Goal: Entertainment & Leisure: Consume media (video, audio)

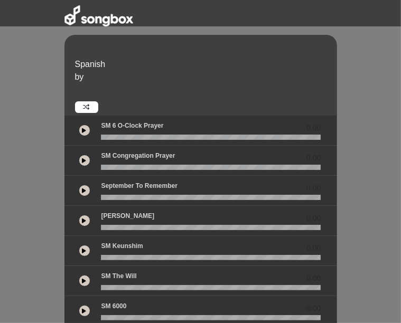
click at [79, 155] on button at bounding box center [84, 160] width 11 height 11
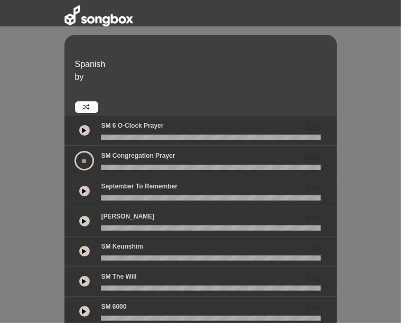
click at [74, 151] on button at bounding box center [84, 161] width 20 height 20
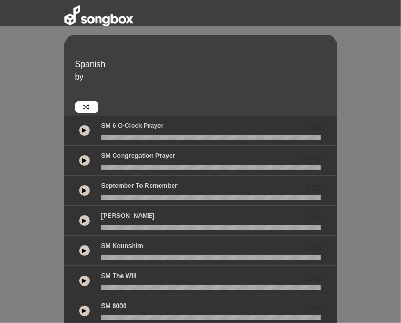
click at [79, 185] on button at bounding box center [84, 190] width 11 height 11
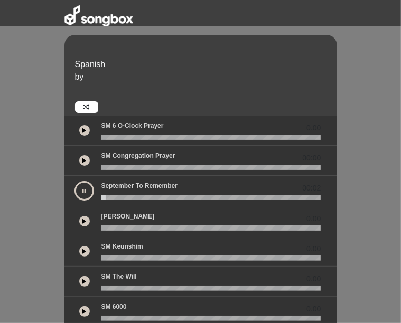
click at [74, 181] on button at bounding box center [84, 191] width 20 height 20
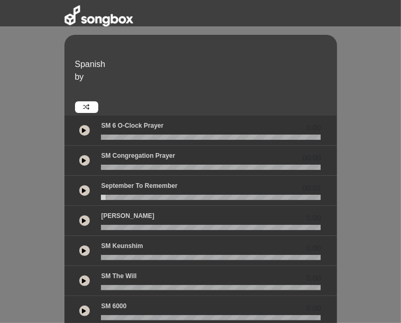
click at [79, 125] on button at bounding box center [84, 130] width 11 height 11
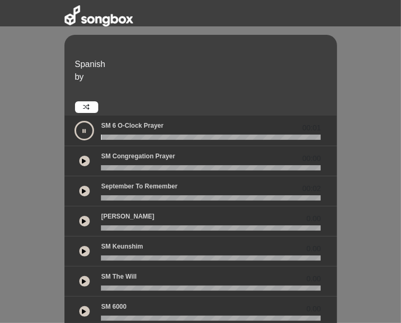
click at [74, 121] on button at bounding box center [84, 131] width 20 height 20
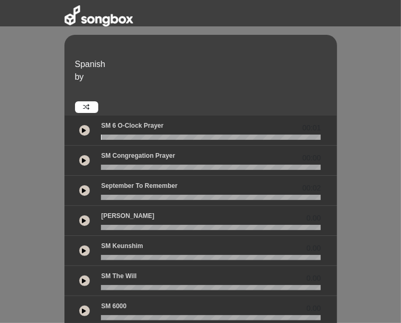
click at [79, 276] on button at bounding box center [84, 281] width 11 height 11
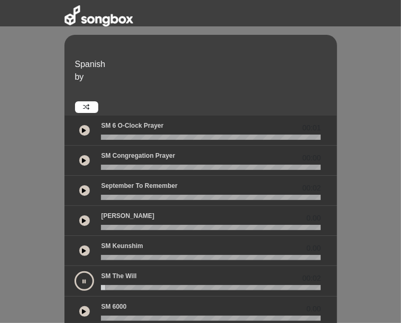
click at [74, 272] on button at bounding box center [84, 282] width 20 height 20
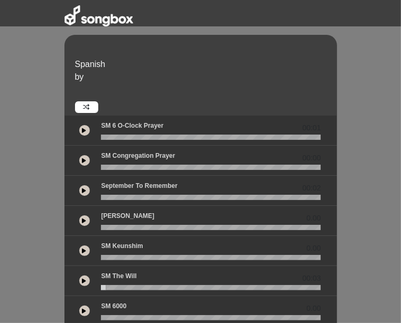
click at [82, 248] on icon at bounding box center [84, 250] width 4 height 5
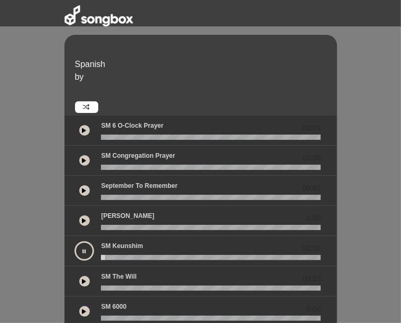
click at [83, 249] on icon at bounding box center [84, 251] width 3 height 5
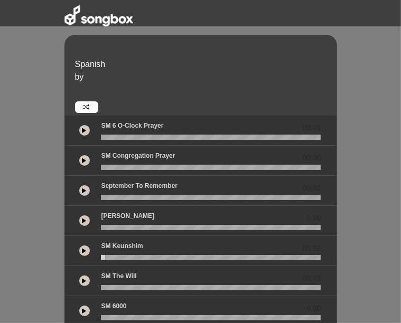
click at [79, 216] on button at bounding box center [84, 221] width 11 height 11
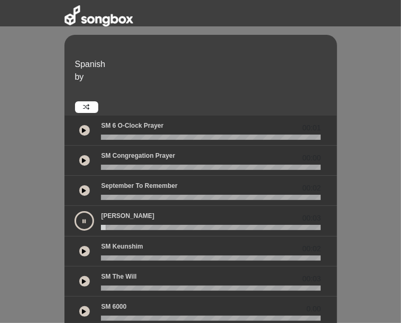
click at [74, 211] on button at bounding box center [84, 221] width 20 height 20
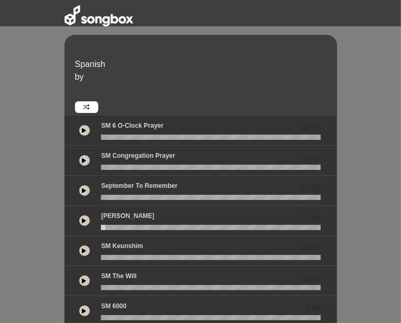
click at [79, 216] on button at bounding box center [84, 221] width 11 height 11
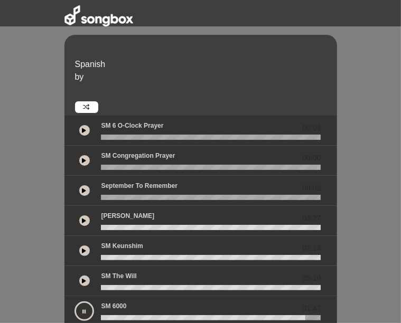
click at [74, 303] on div at bounding box center [84, 312] width 20 height 20
